Goal: Task Accomplishment & Management: Use online tool/utility

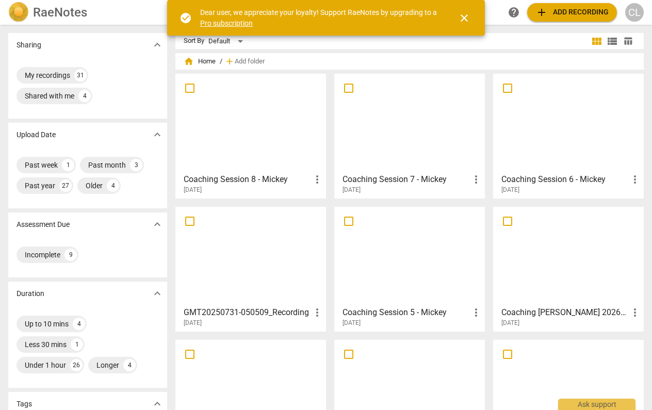
click at [466, 18] on span "close" at bounding box center [464, 18] width 12 height 12
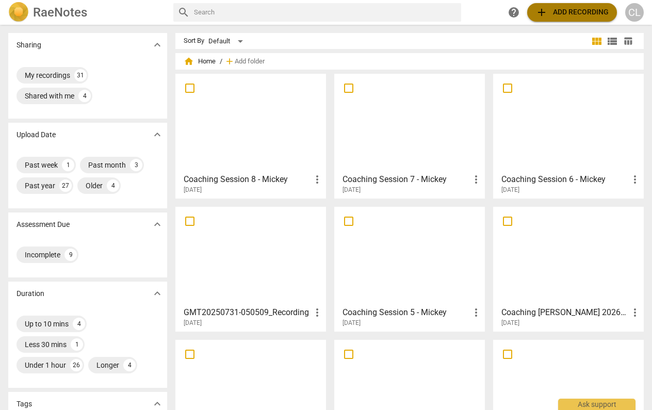
click at [570, 20] on button "add Add recording" at bounding box center [572, 12] width 90 height 19
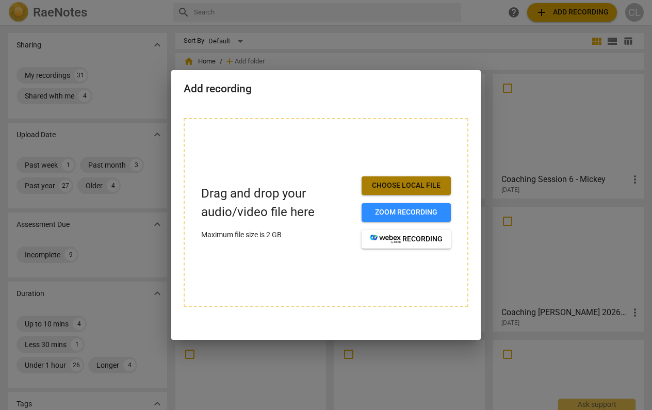
click at [418, 185] on span "Choose local file" at bounding box center [406, 186] width 73 height 10
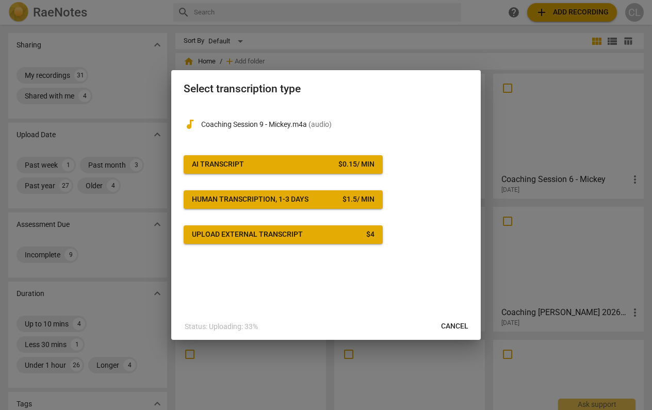
click at [323, 167] on span "AI Transcript $ 0.15 / min" at bounding box center [283, 164] width 183 height 10
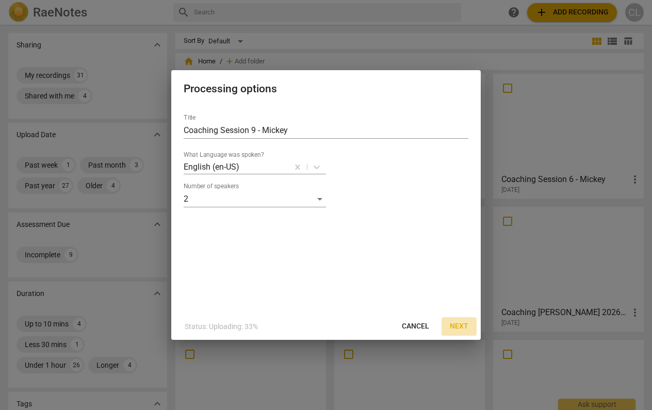
click at [459, 325] on span "Next" at bounding box center [459, 326] width 19 height 10
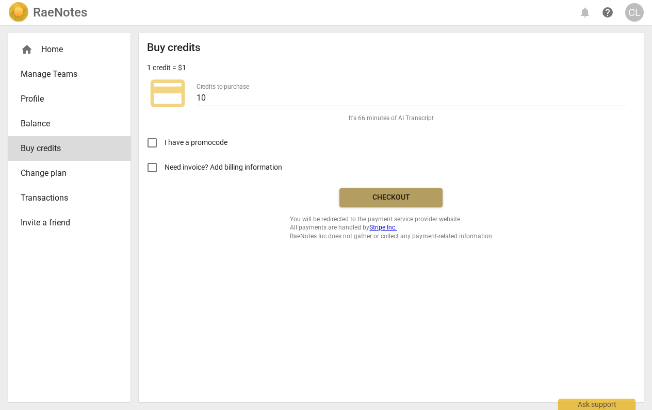
click at [404, 198] on span "Checkout" at bounding box center [391, 197] width 87 height 10
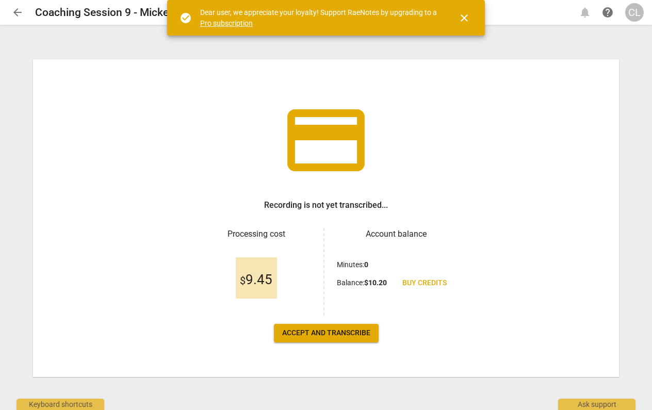
click at [327, 333] on span "Accept and transcribe" at bounding box center [326, 333] width 88 height 10
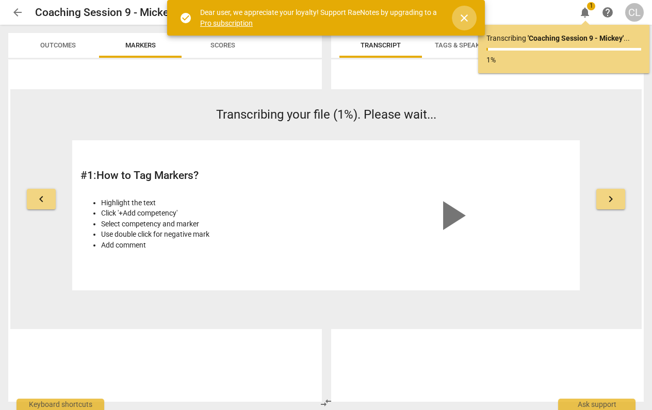
click at [462, 18] on span "close" at bounding box center [464, 18] width 12 height 12
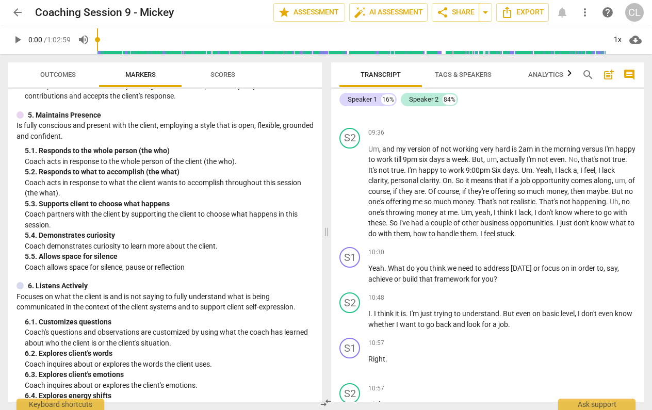
scroll to position [475, 0]
drag, startPoint x: 192, startPoint y: 227, endPoint x: 73, endPoint y: 238, distance: 120.2
click at [73, 238] on div "5. Maintains Presence Is fully conscious and present with the client, employing…" at bounding box center [165, 190] width 297 height 163
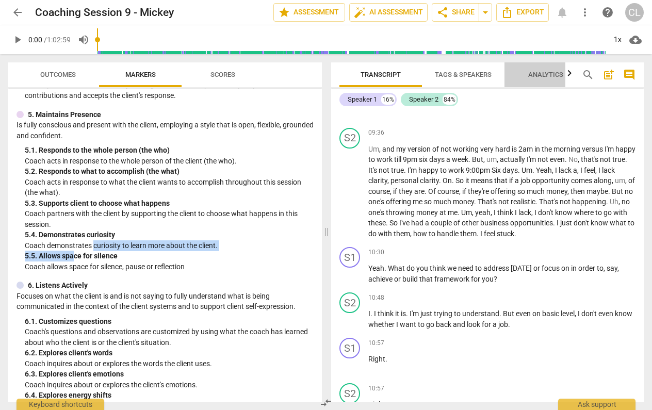
click at [550, 78] on span "Analytics" at bounding box center [546, 75] width 60 height 14
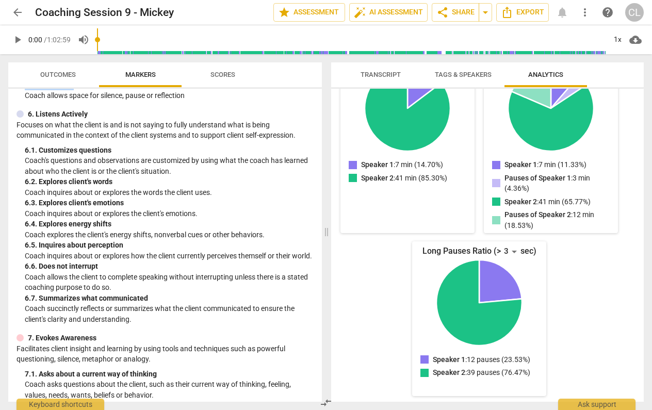
scroll to position [648, 0]
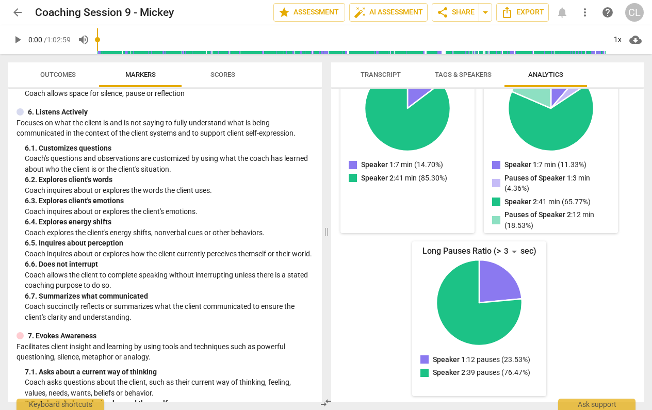
click at [58, 206] on p "Coach inquires about or explores the client's emotions." at bounding box center [169, 211] width 289 height 11
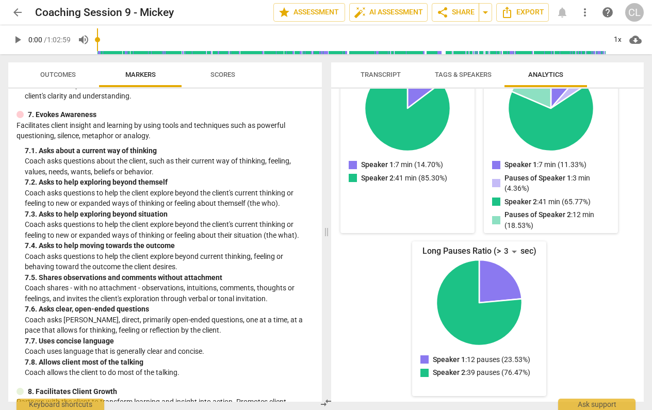
scroll to position [870, 0]
click at [371, 75] on span "Transcript" at bounding box center [381, 75] width 40 height 8
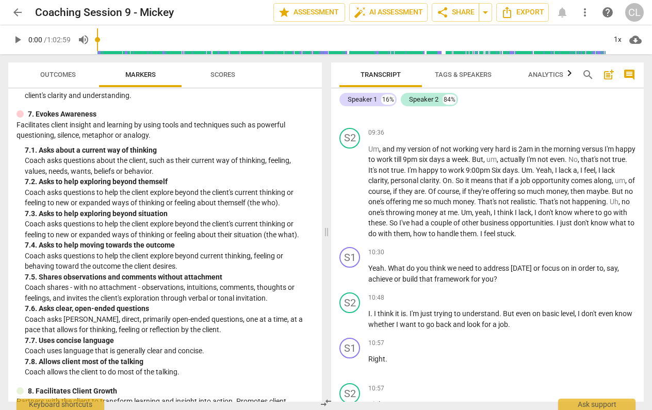
click at [57, 71] on span "Outcomes" at bounding box center [58, 75] width 36 height 8
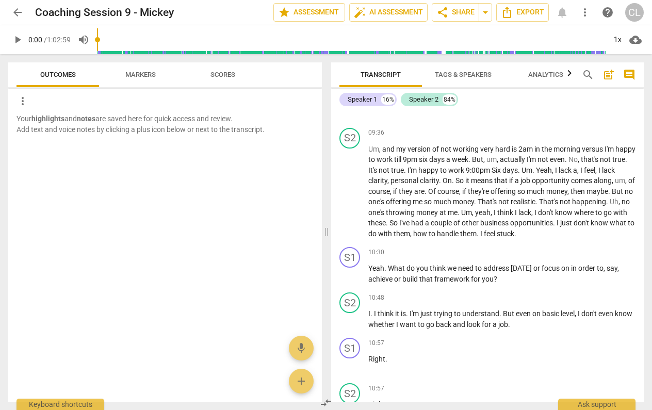
click at [383, 77] on span "Transcript" at bounding box center [381, 75] width 40 height 8
click at [593, 76] on span "search" at bounding box center [588, 75] width 12 height 12
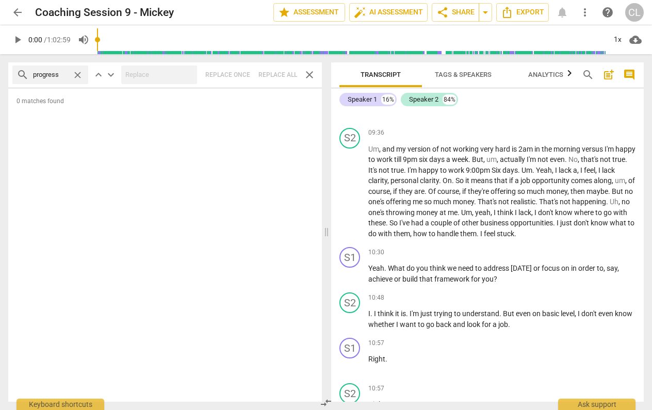
type input "progress"
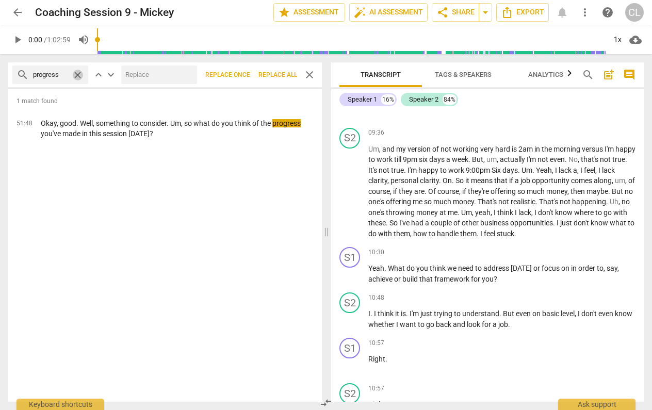
click at [77, 74] on span "close" at bounding box center [77, 75] width 11 height 11
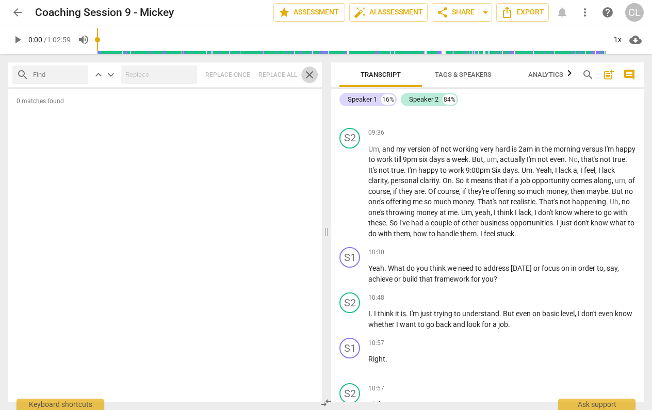
click at [311, 71] on span "close" at bounding box center [309, 75] width 12 height 12
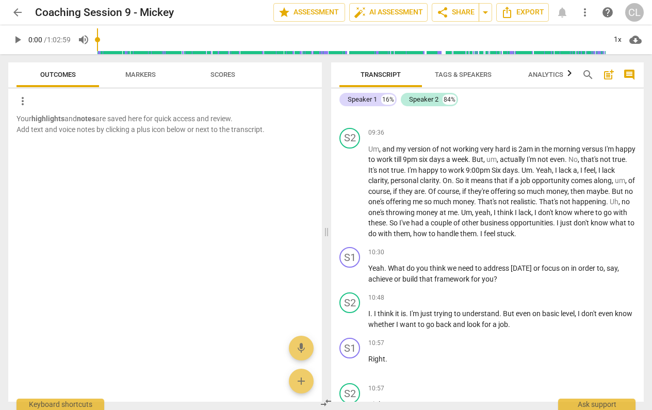
click at [311, 71] on div "Outcomes Markers Scores" at bounding box center [165, 74] width 297 height 25
click at [136, 80] on span "Markers" at bounding box center [140, 75] width 55 height 14
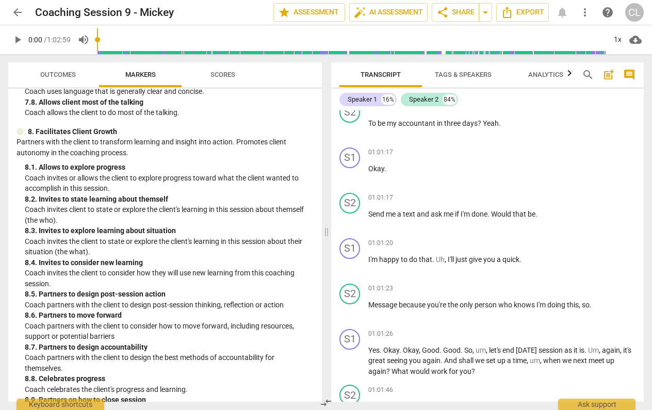
scroll to position [0, 0]
click at [64, 405] on p "Coach partners with the client on how they want to complete this session." at bounding box center [169, 410] width 289 height 11
